Goal: Task Accomplishment & Management: Use online tool/utility

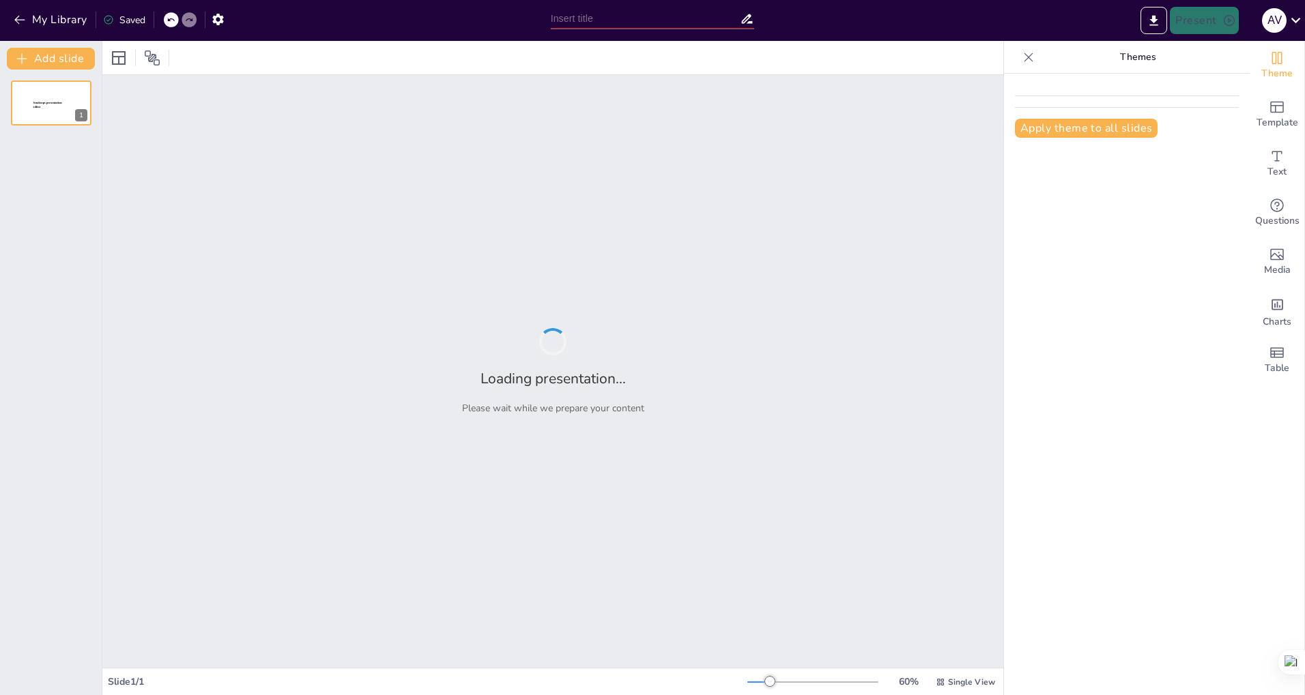
type input "Características de la Vía Láctea: Estrellas, Planetas y Nebulosas"
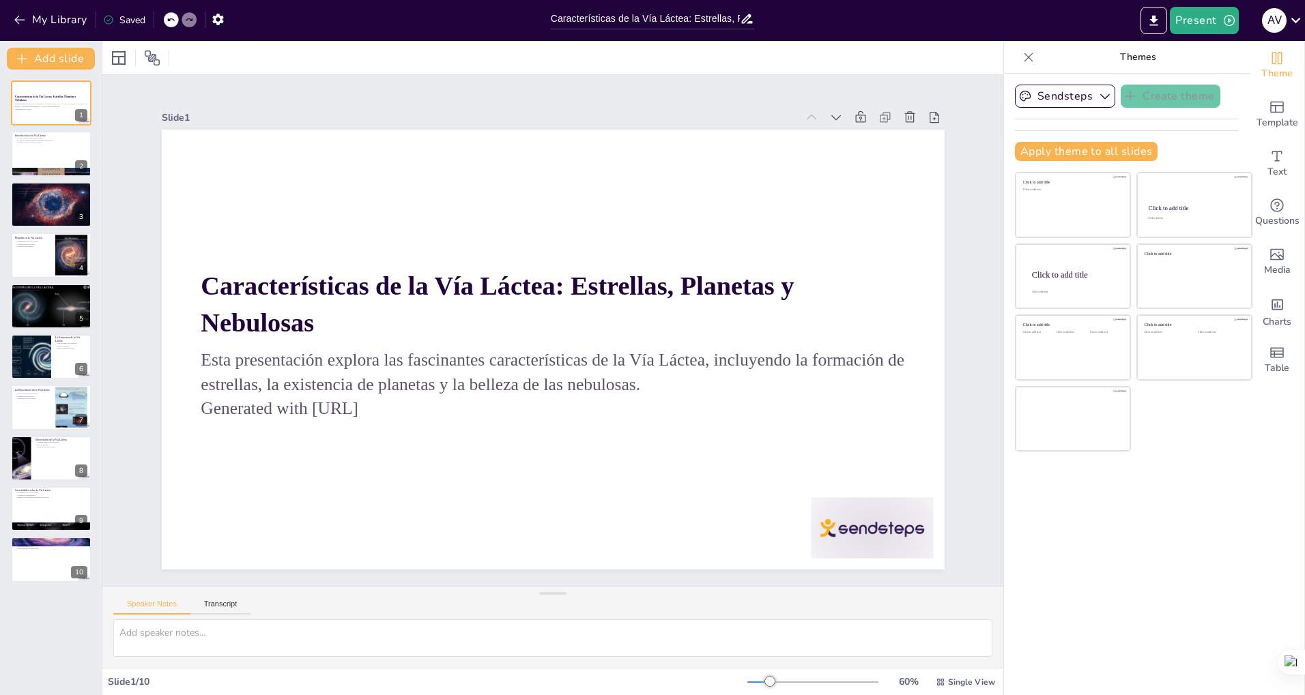
click at [240, 223] on div "Slide 1" at bounding box center [404, 501] width 329 height 556
click at [829, 111] on icon at bounding box center [836, 118] width 14 height 14
click at [805, 111] on icon at bounding box center [812, 118] width 14 height 14
click at [35, 150] on div at bounding box center [51, 154] width 82 height 46
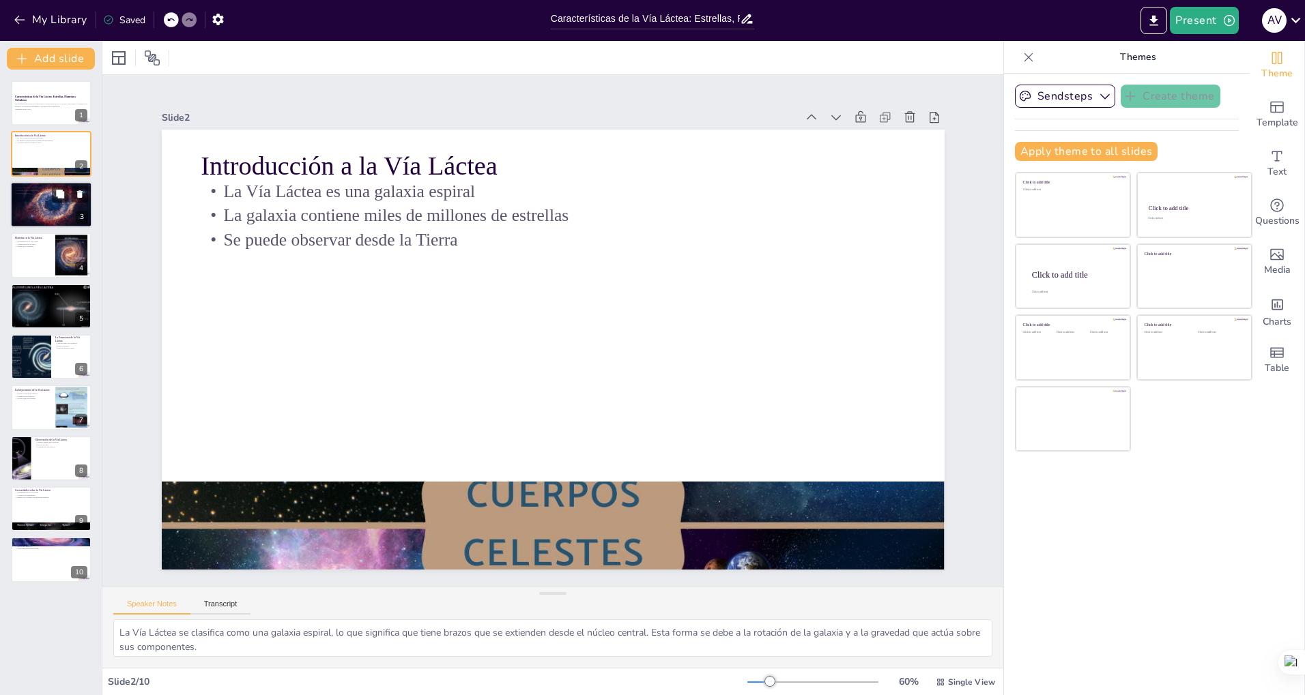
click at [38, 204] on div at bounding box center [51, 205] width 92 height 46
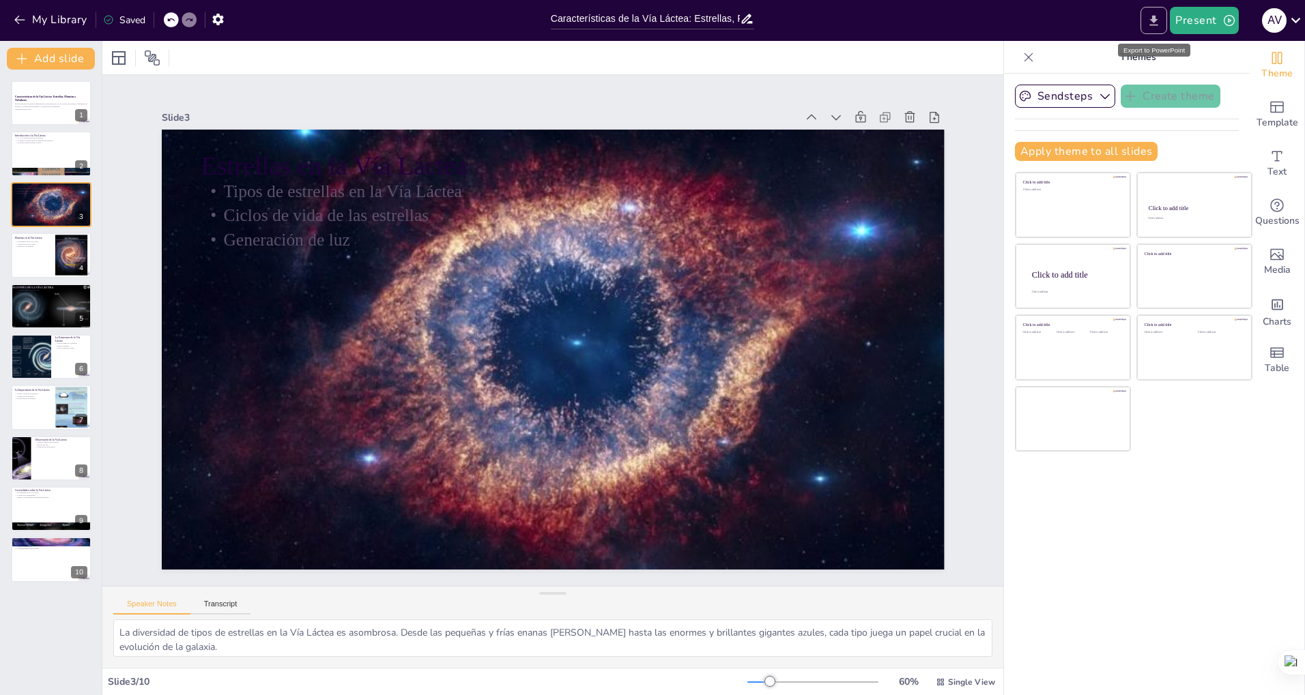
click at [1154, 19] on icon "Export to PowerPoint" at bounding box center [1154, 20] width 8 height 10
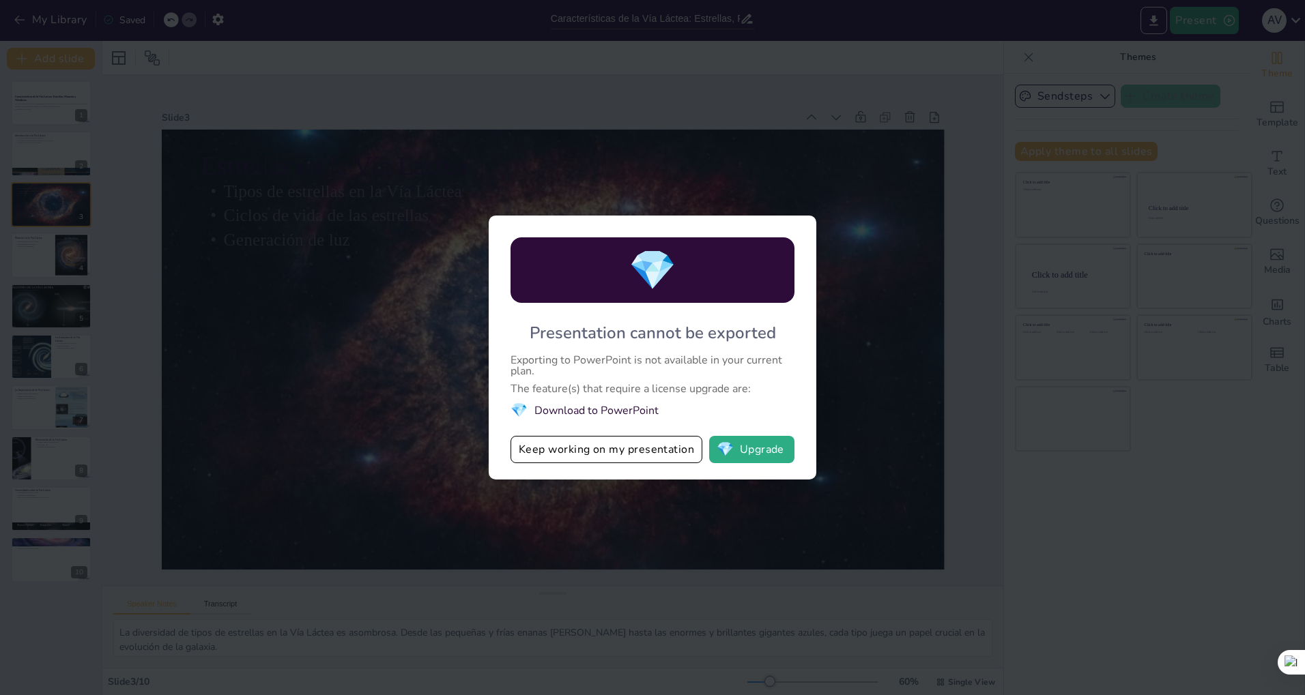
click at [515, 412] on span "💎" at bounding box center [519, 410] width 17 height 18
click at [518, 413] on span "💎" at bounding box center [519, 410] width 17 height 18
click at [614, 453] on button "Keep working on my presentation" at bounding box center [607, 449] width 192 height 27
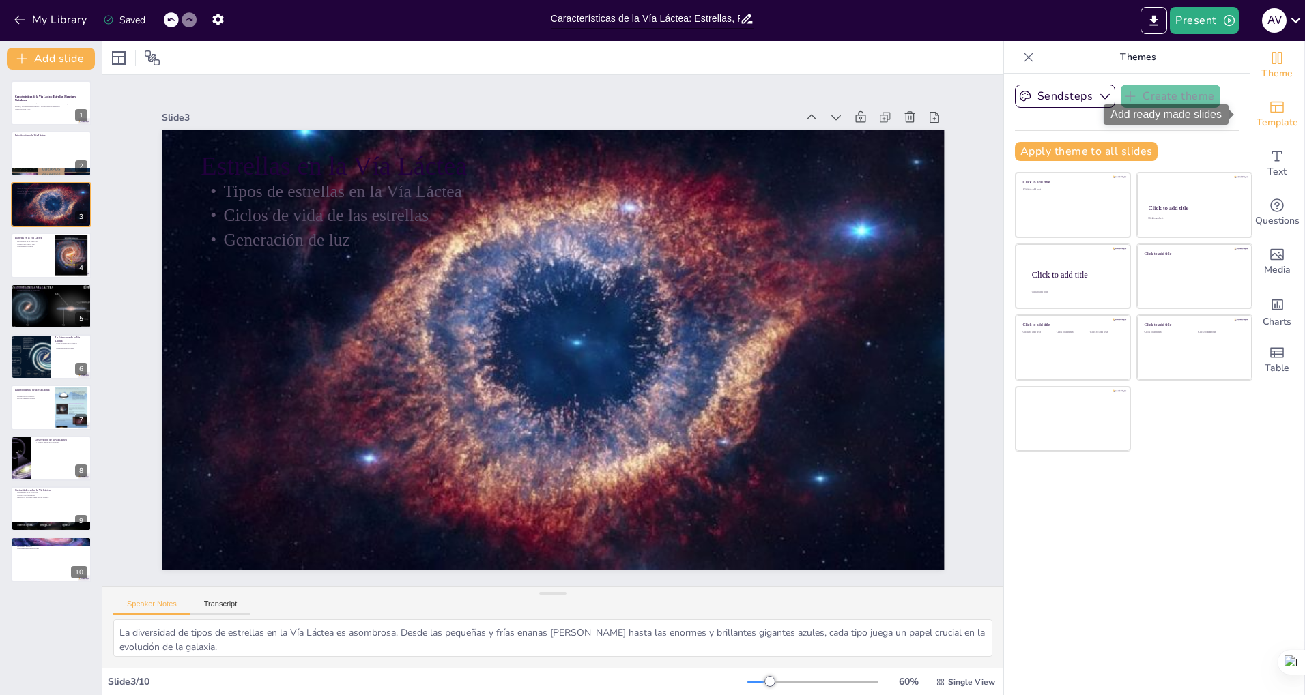
click at [1270, 107] on icon "Add ready made slides" at bounding box center [1277, 108] width 14 height 12
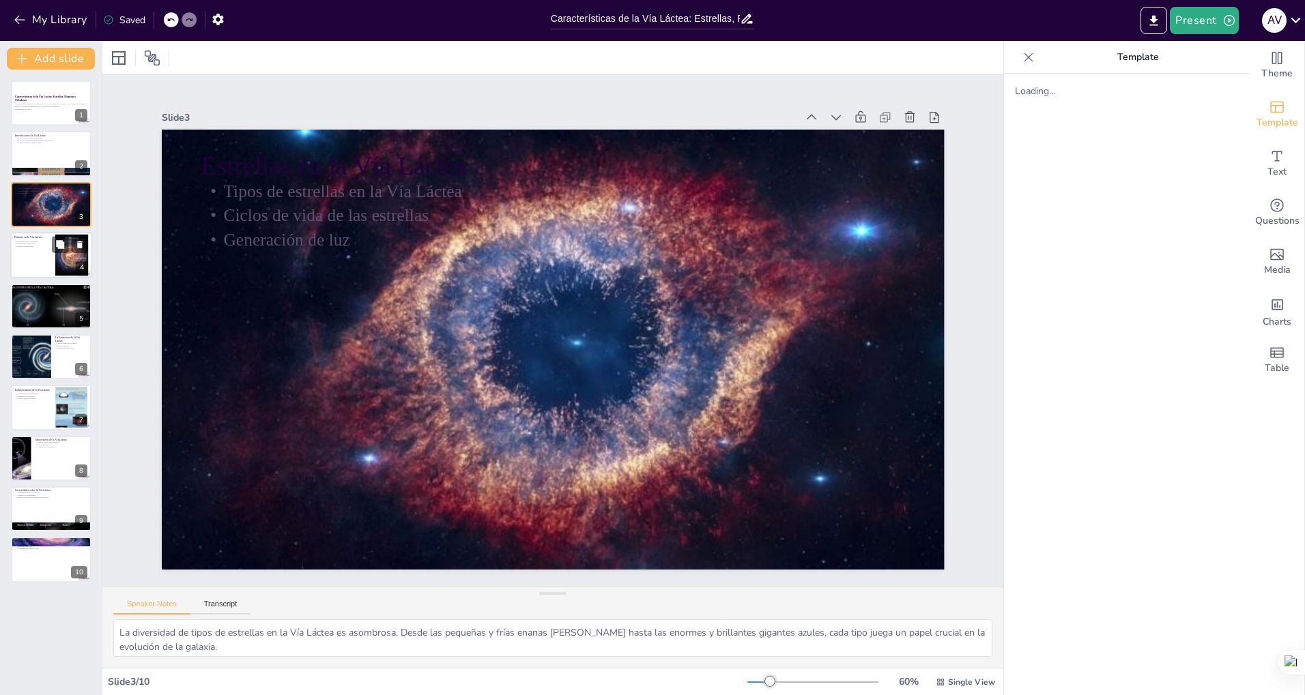
click at [38, 256] on div at bounding box center [51, 255] width 82 height 46
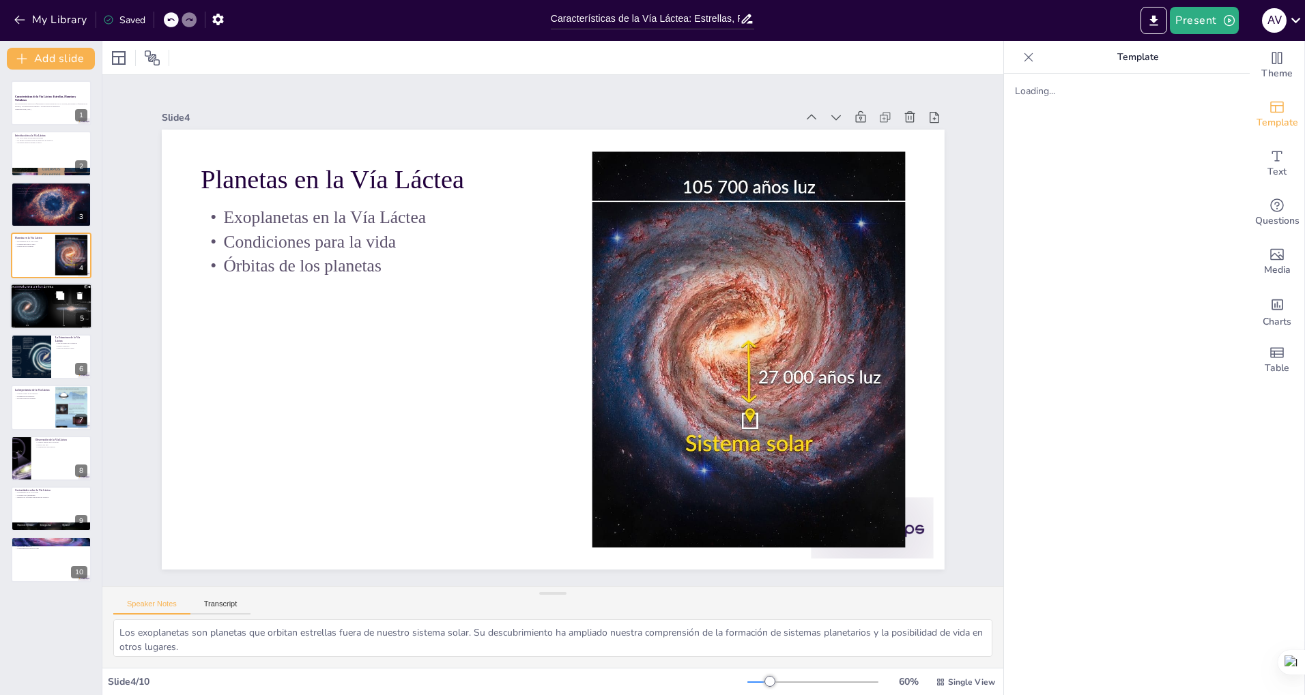
click at [34, 302] on div at bounding box center [51, 306] width 92 height 46
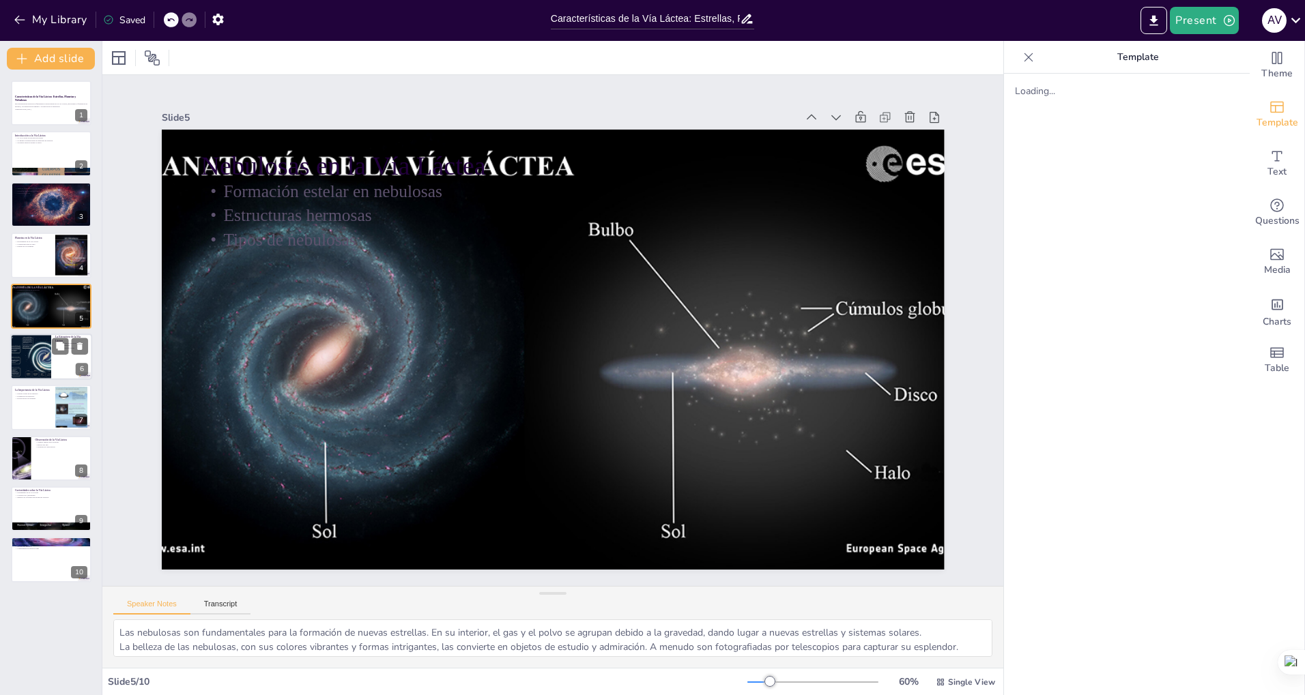
click at [33, 367] on div at bounding box center [31, 357] width 82 height 46
type textarea "El núcleo de la Vía Láctea es una región densa que contiene una gran concentrac…"
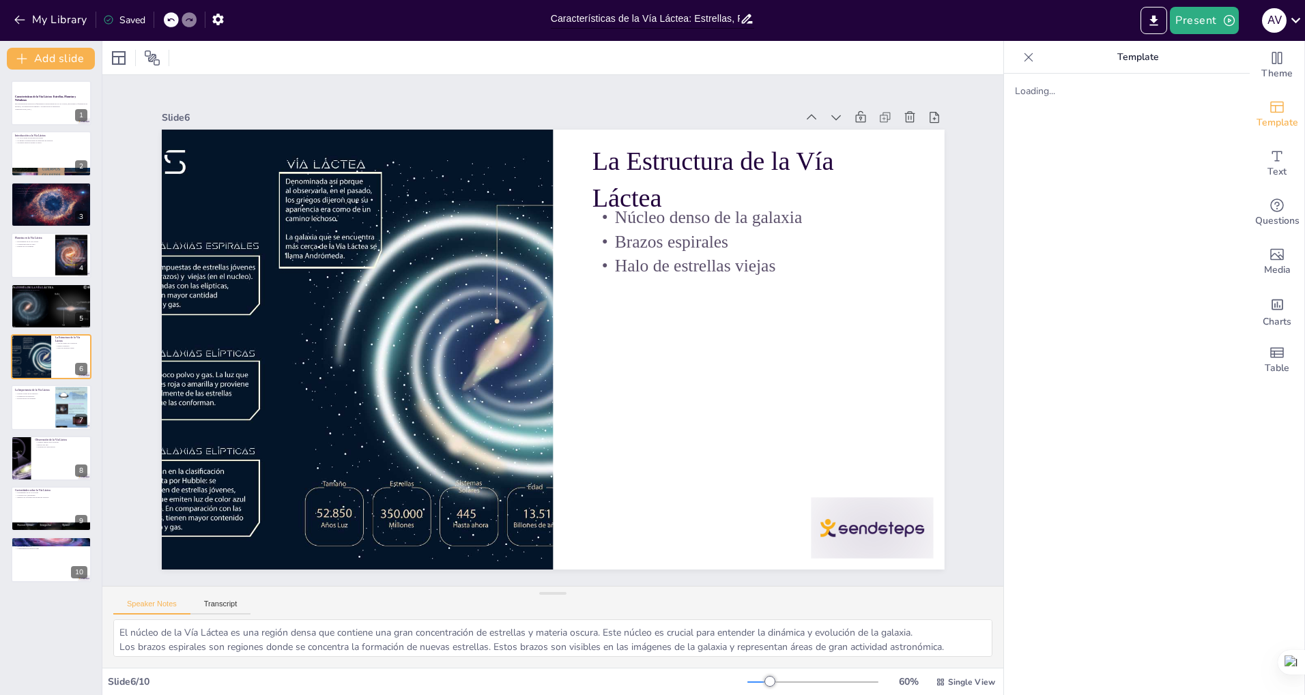
click at [687, 18] on input "Características de la Vía Láctea: Estrellas, Planetas y Nebulosas" at bounding box center [646, 19] width 190 height 20
click at [1156, 20] on icon "Export to PowerPoint" at bounding box center [1154, 20] width 8 height 10
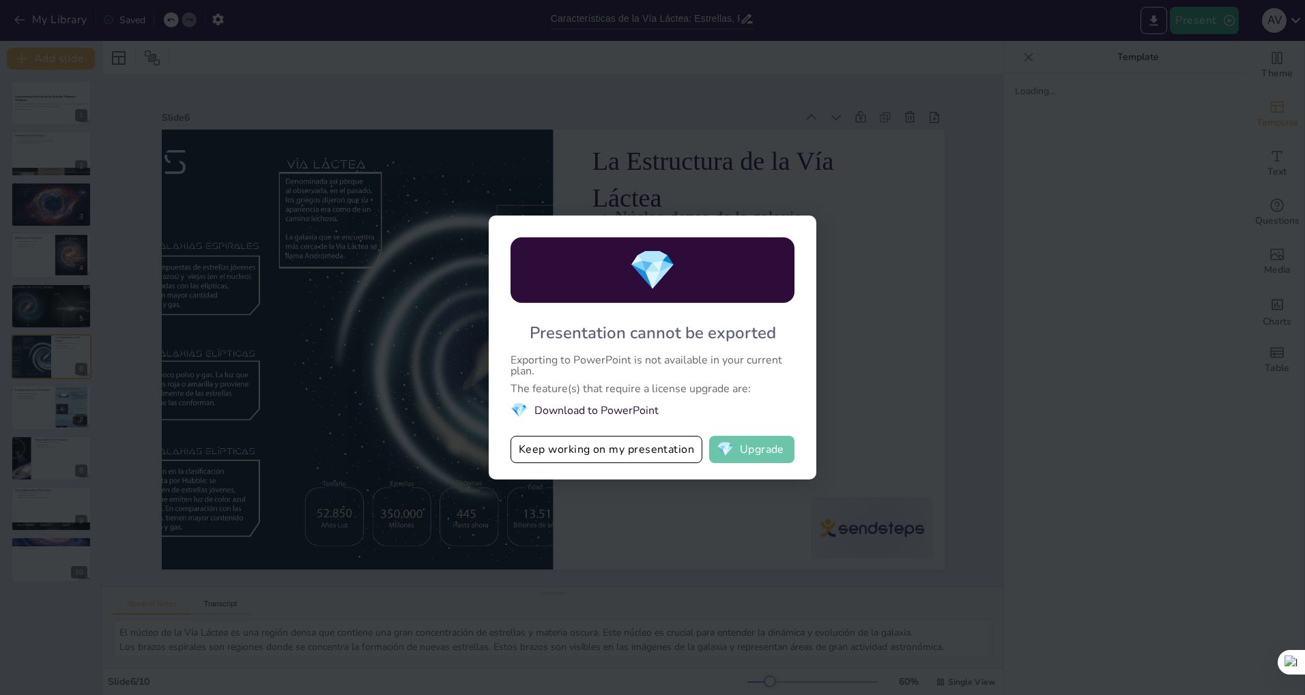
click at [750, 444] on button "💎 Upgrade" at bounding box center [751, 449] width 85 height 27
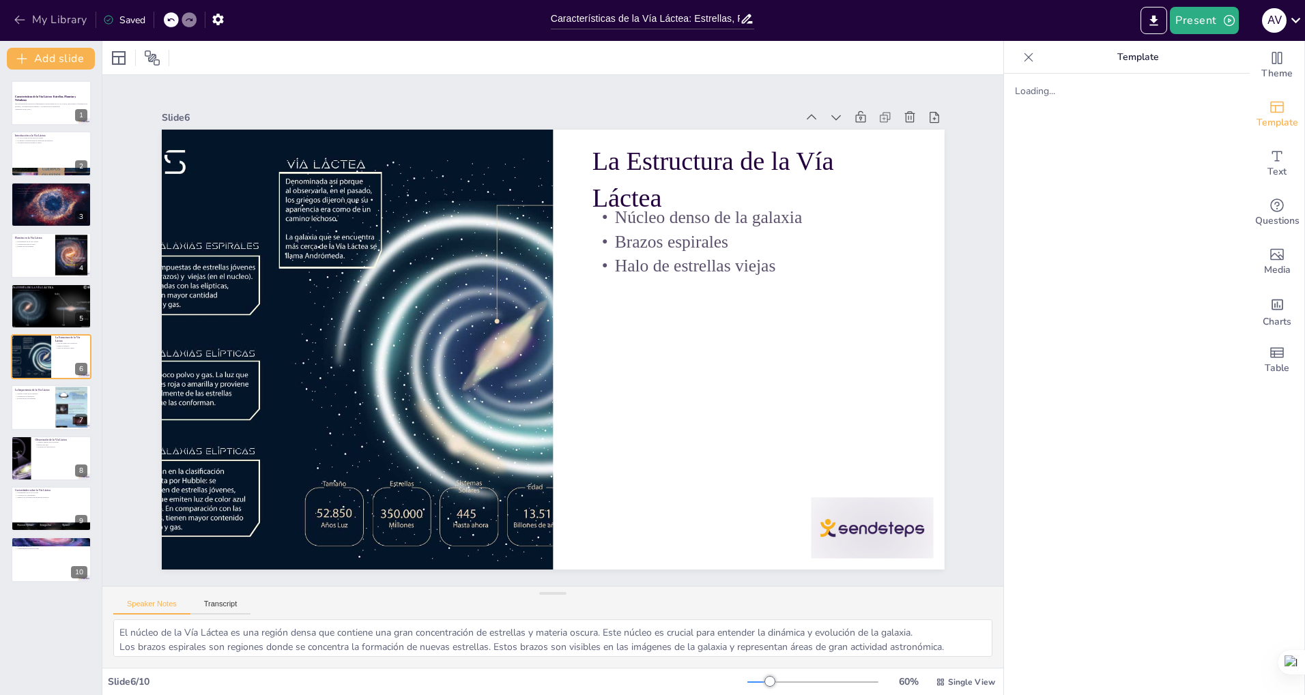
click at [23, 21] on icon "button" at bounding box center [20, 20] width 14 height 14
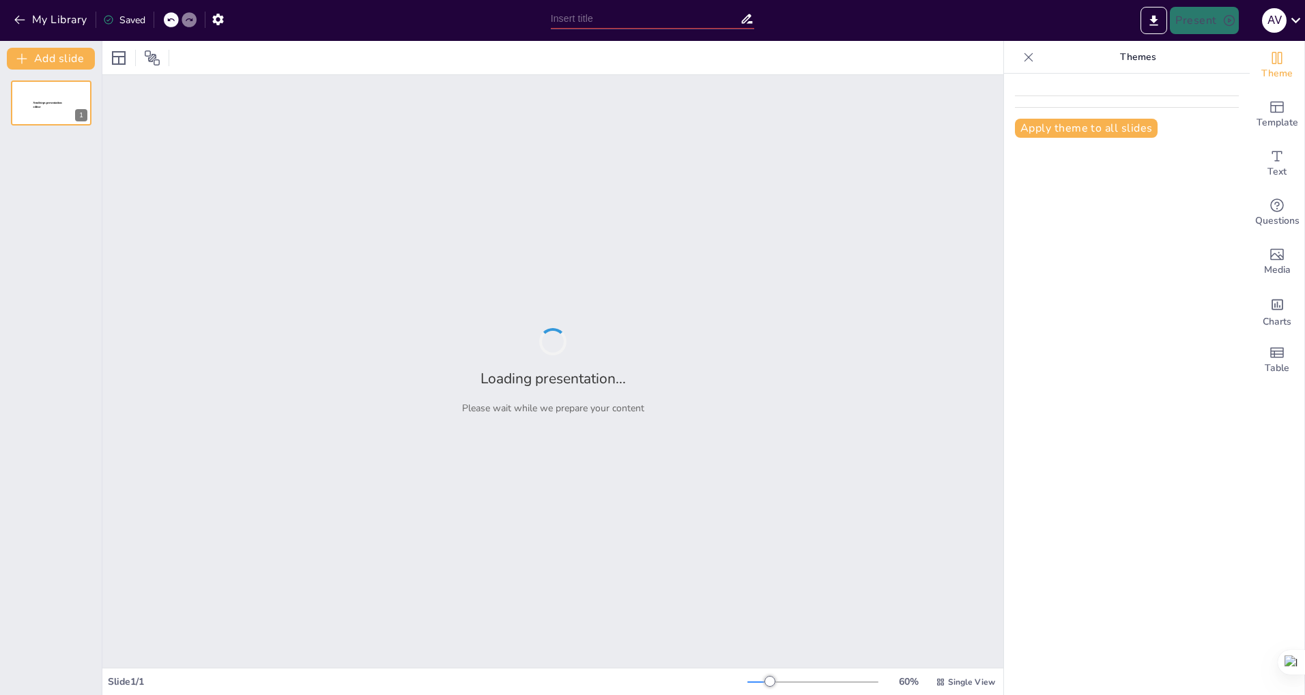
type input "Características de la Vía Láctea: Estrellas, Planetas y Nebulosas"
